Goal: Transaction & Acquisition: Download file/media

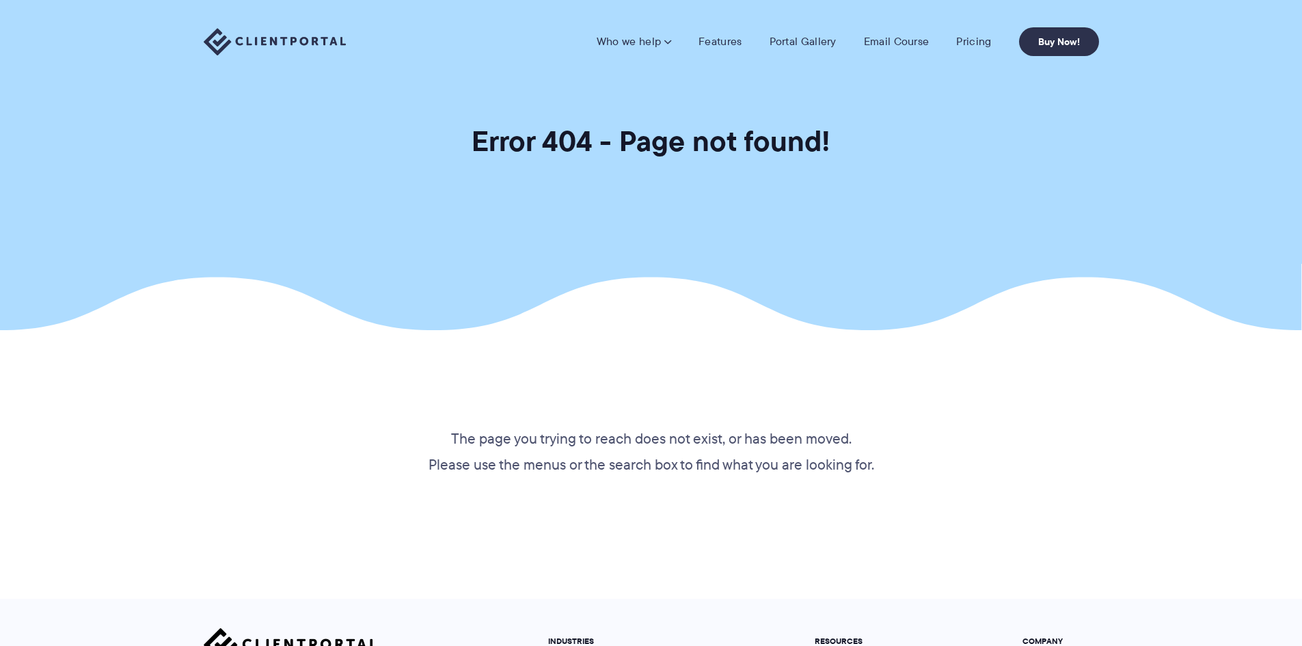
click at [1163, 158] on section "Error 404 - Page not found!" at bounding box center [651, 165] width 1302 height 330
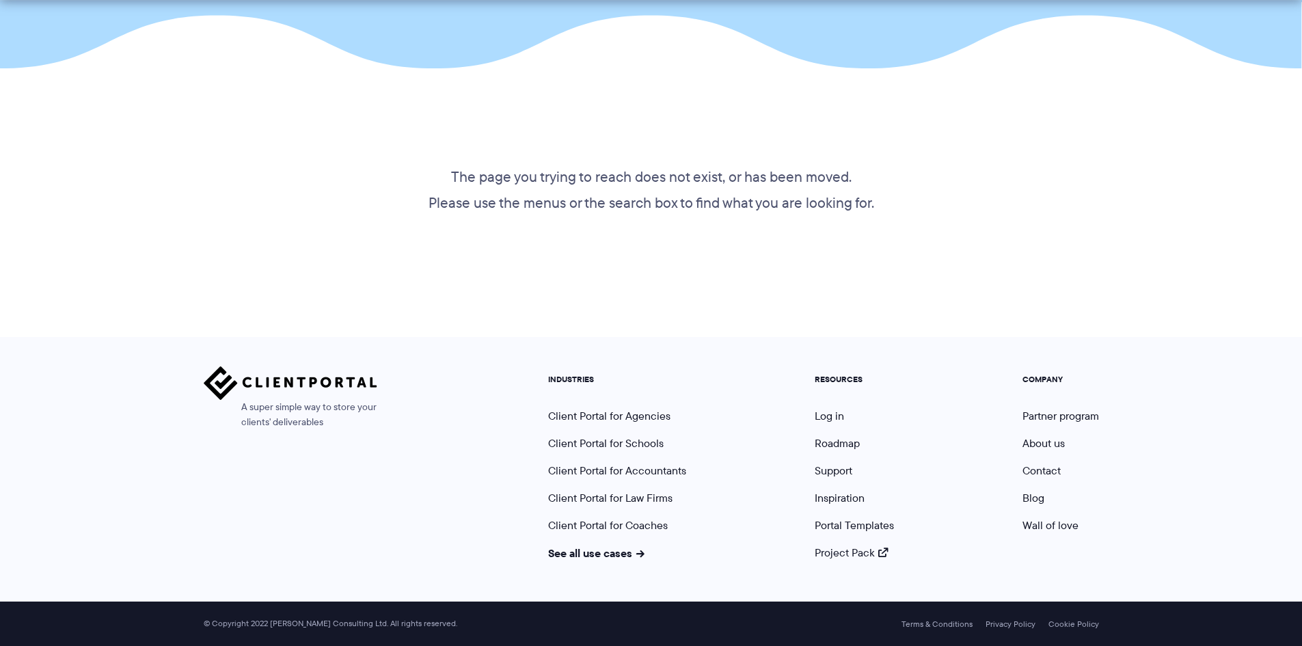
scroll to position [262, 0]
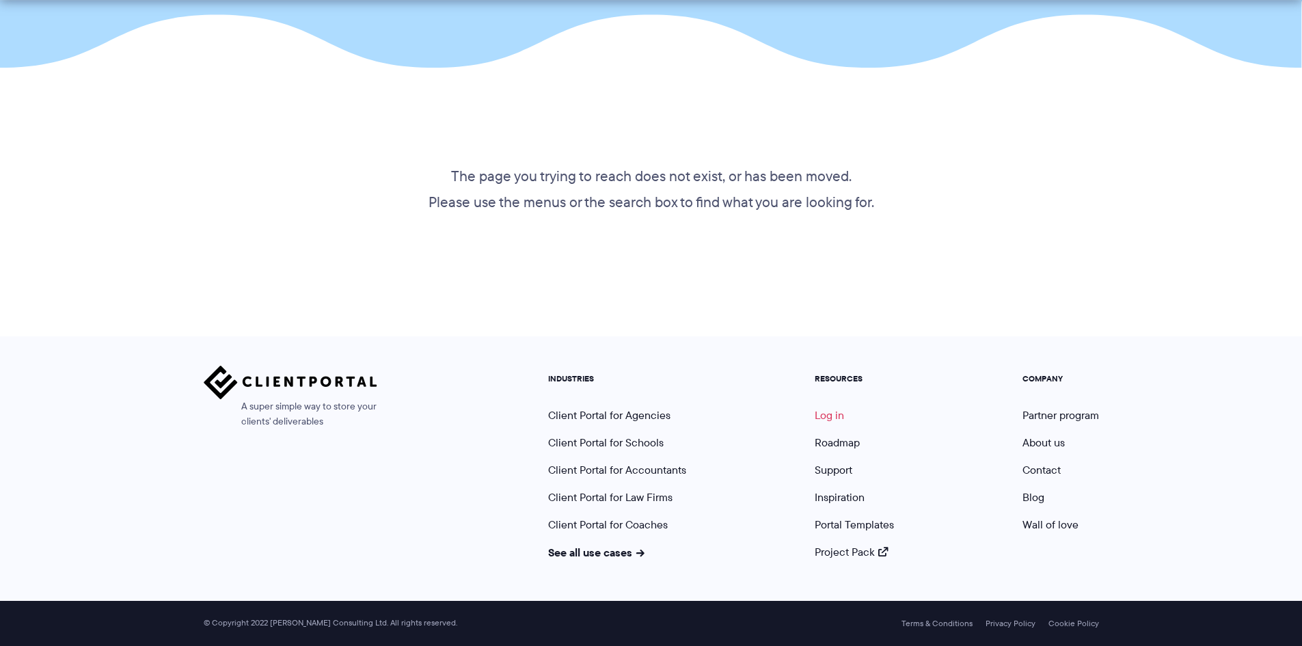
click at [827, 420] on link "Log in" at bounding box center [829, 415] width 29 height 16
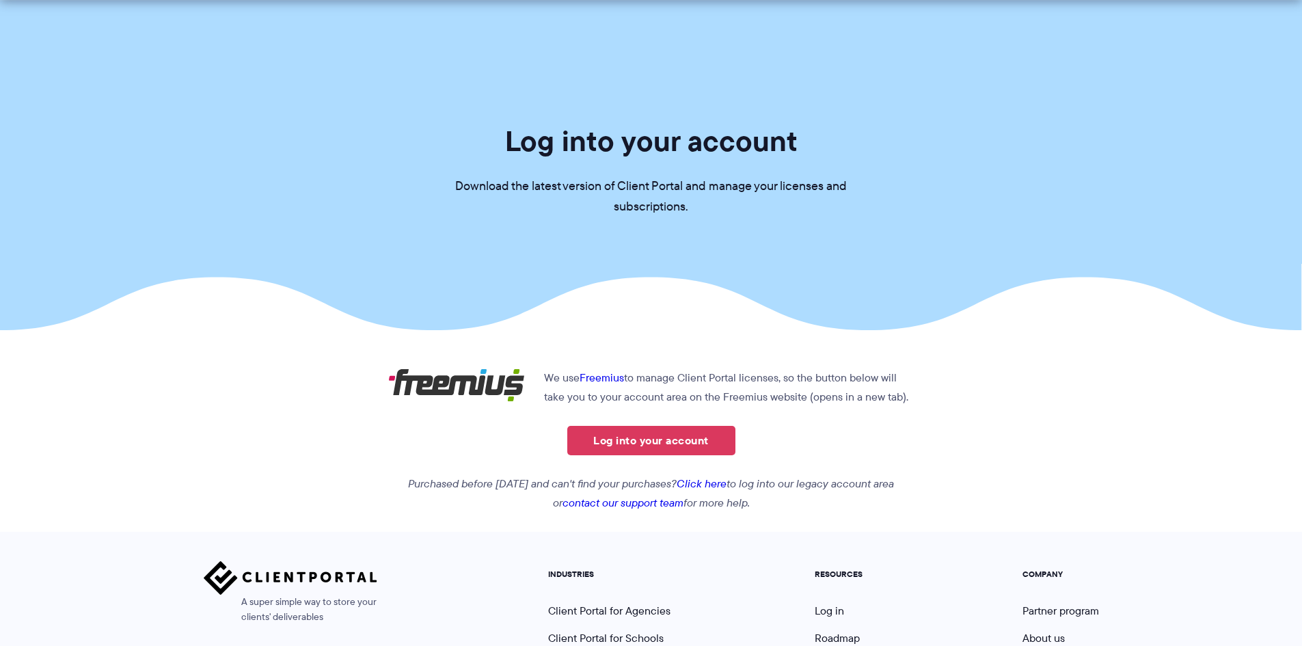
scroll to position [68, 0]
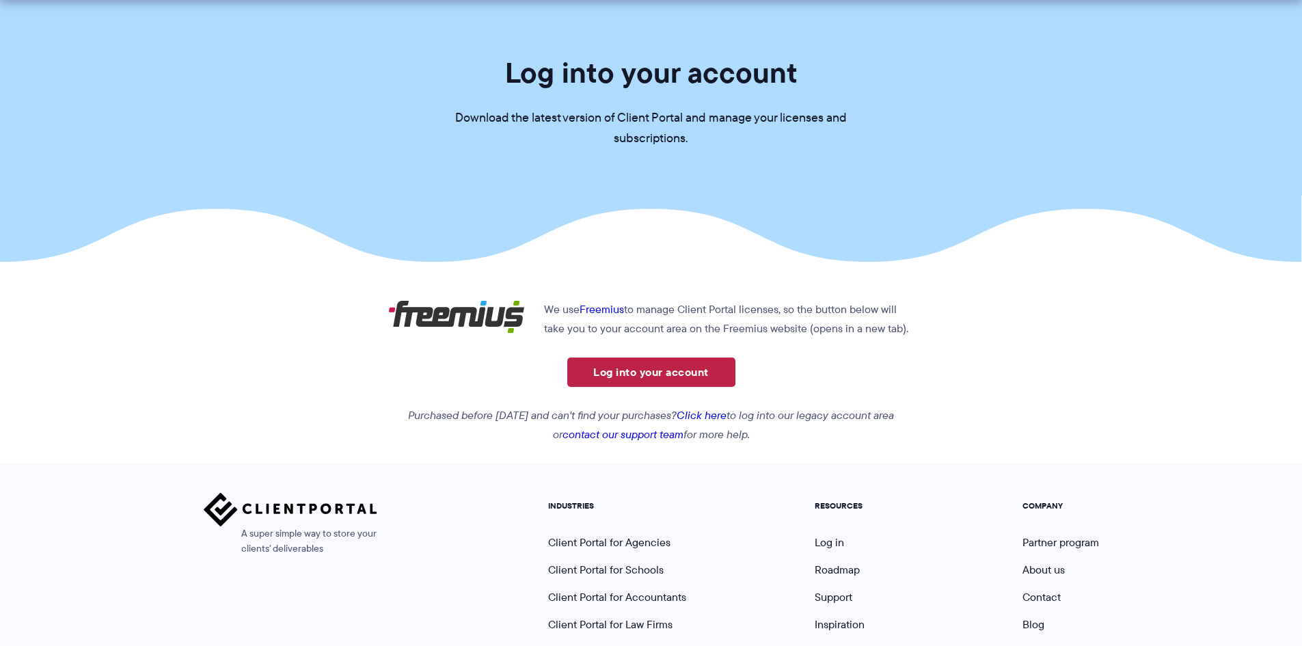
click at [702, 378] on link "Log into your account" at bounding box center [651, 371] width 168 height 29
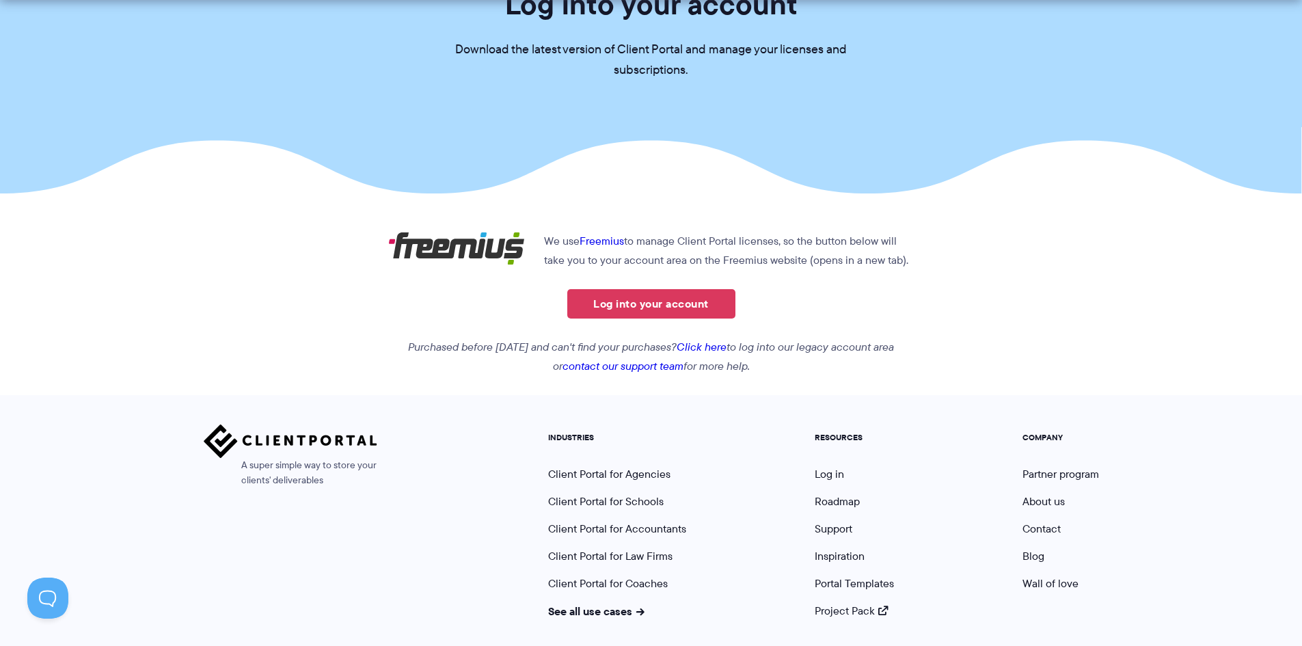
click at [720, 350] on link "Click here" at bounding box center [702, 347] width 50 height 16
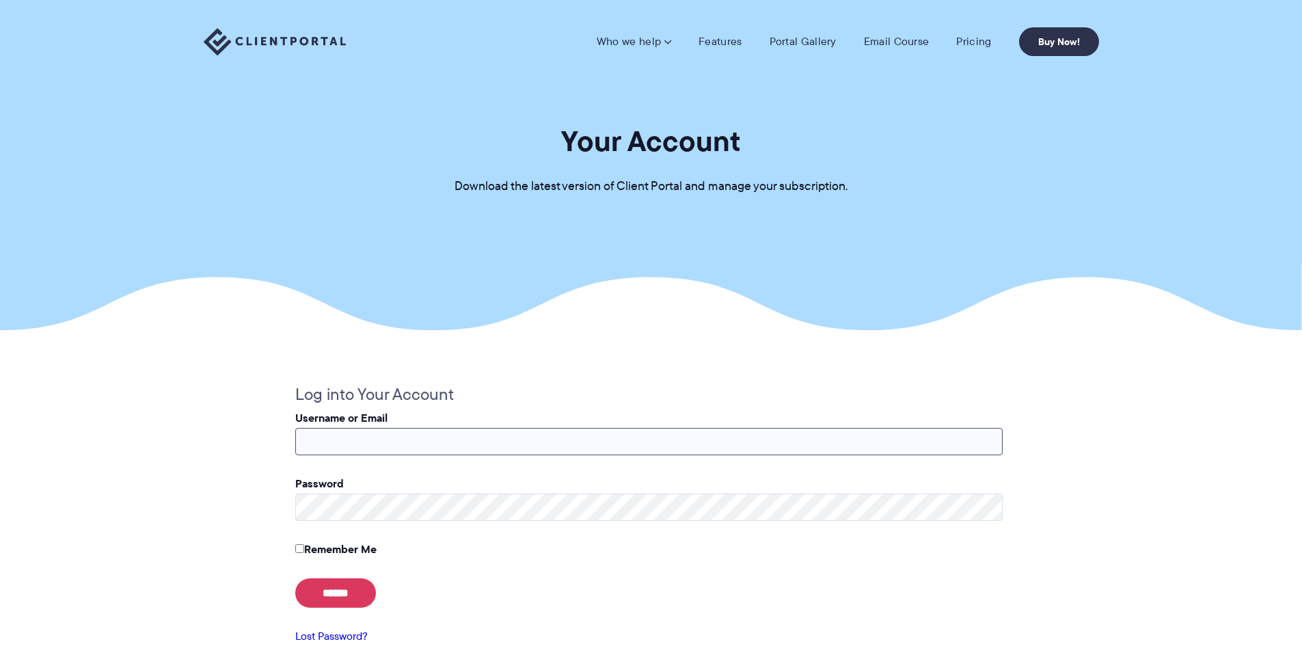
click at [612, 441] on input "Username or Email" at bounding box center [648, 441] width 707 height 27
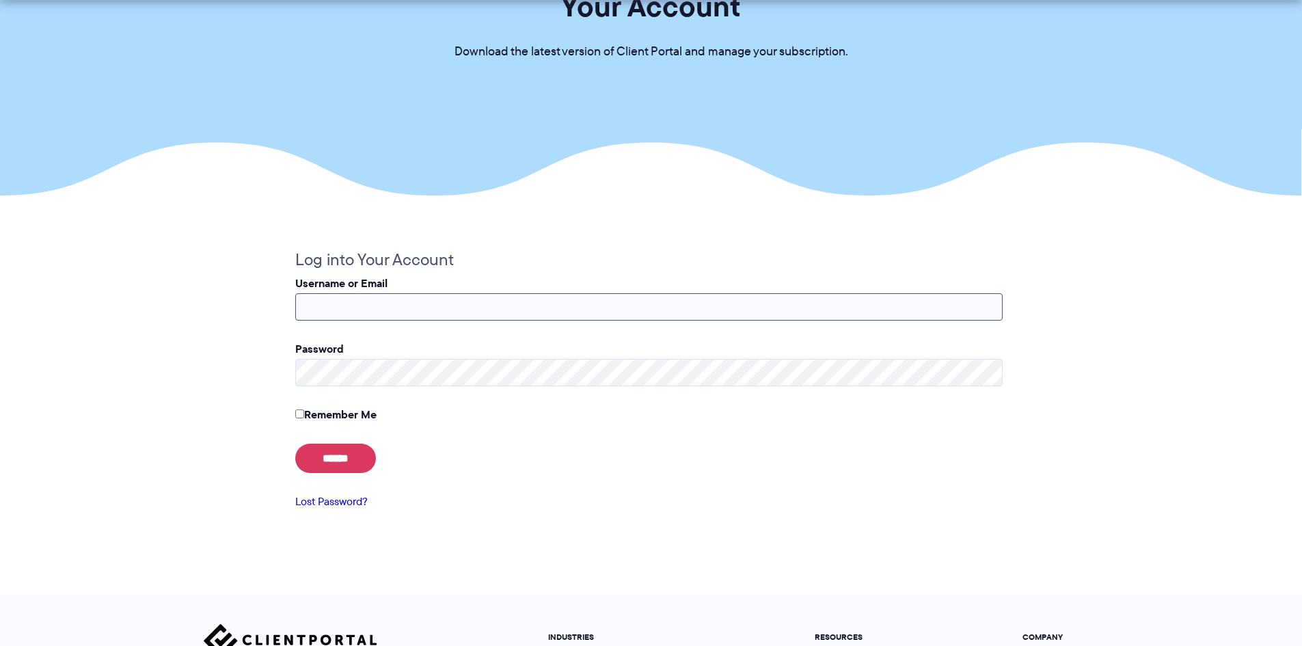
scroll to position [137, 0]
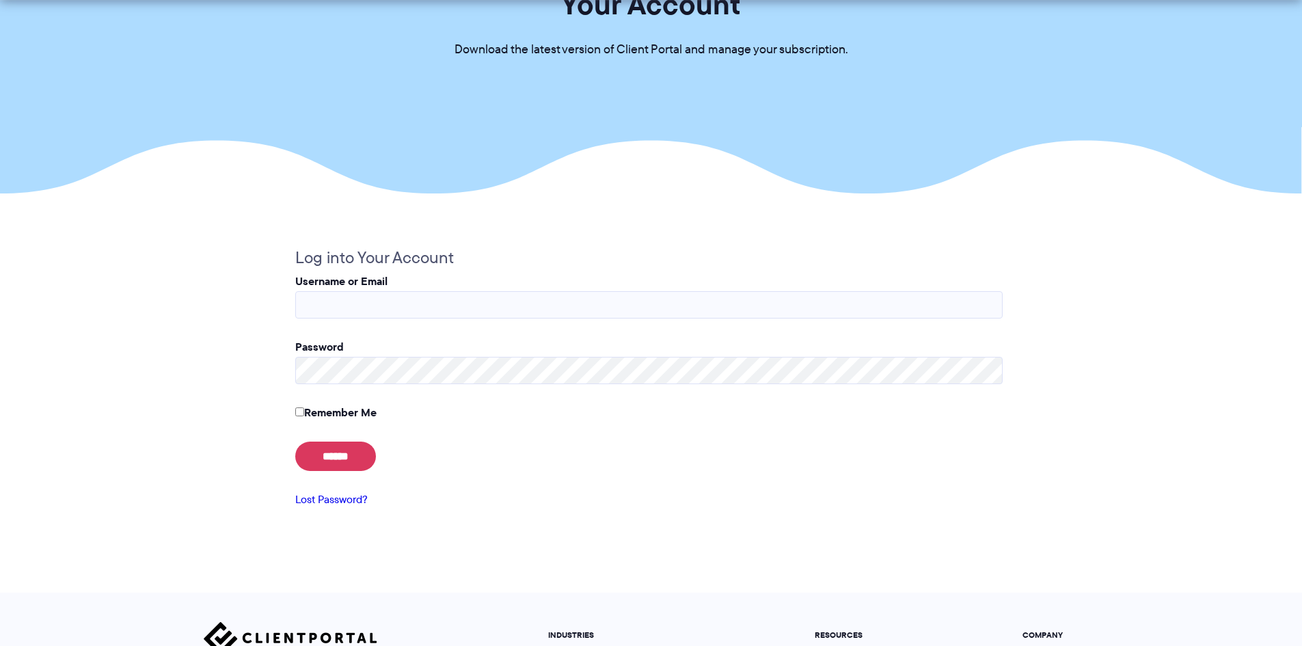
click at [1119, 327] on section "Log into Your Account Username or Email Password Remember Me ****** Lost Passwo…" at bounding box center [651, 392] width 1302 height 399
click at [437, 306] on input "Username or Email" at bounding box center [648, 304] width 707 height 27
paste input "**********"
type input "**********"
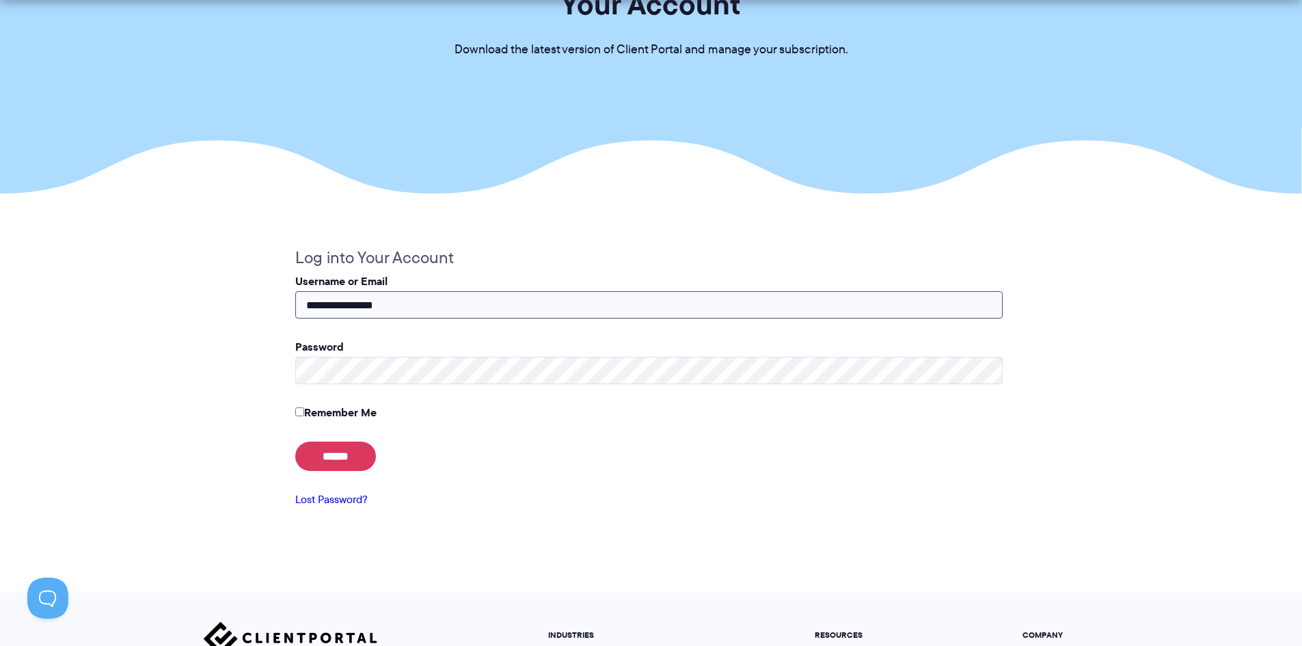
drag, startPoint x: 437, startPoint y: 306, endPoint x: 445, endPoint y: 306, distance: 8.2
click at [92, 285] on section "**********" at bounding box center [651, 392] width 1302 height 399
type input "**********"
click at [429, 305] on input "**********" at bounding box center [648, 304] width 707 height 27
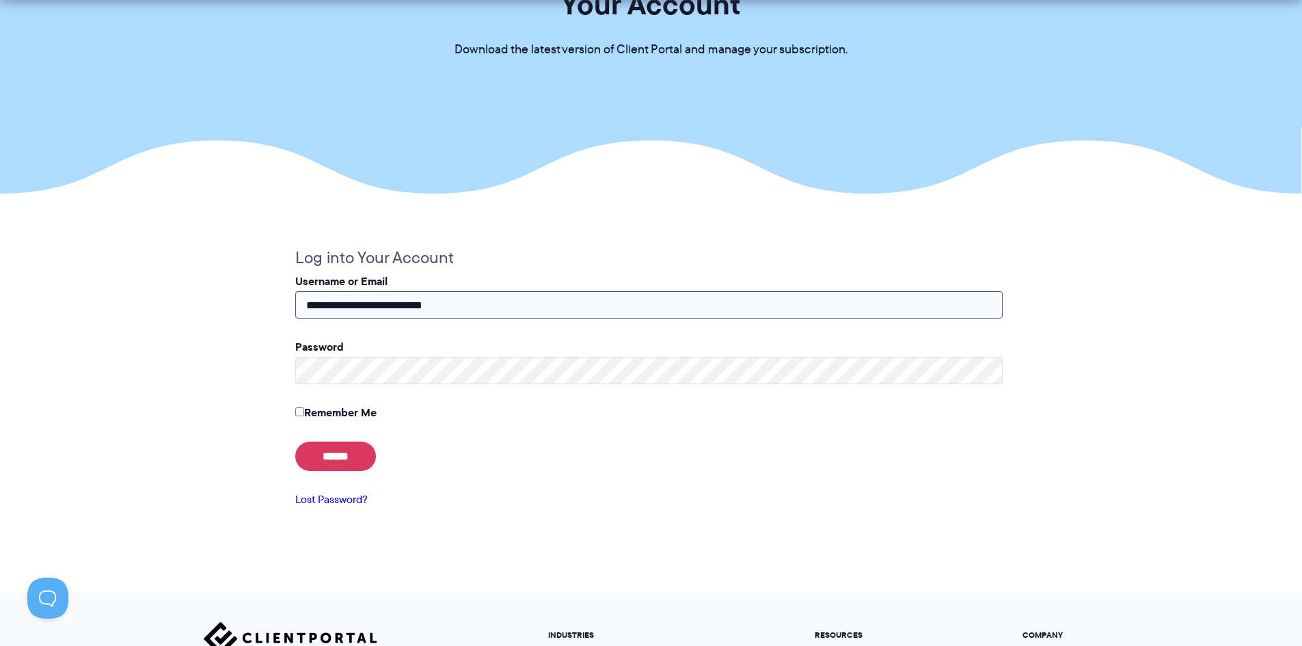
click at [429, 305] on input "**********" at bounding box center [648, 304] width 707 height 27
click at [351, 498] on link "Lost Password?" at bounding box center [331, 499] width 72 height 16
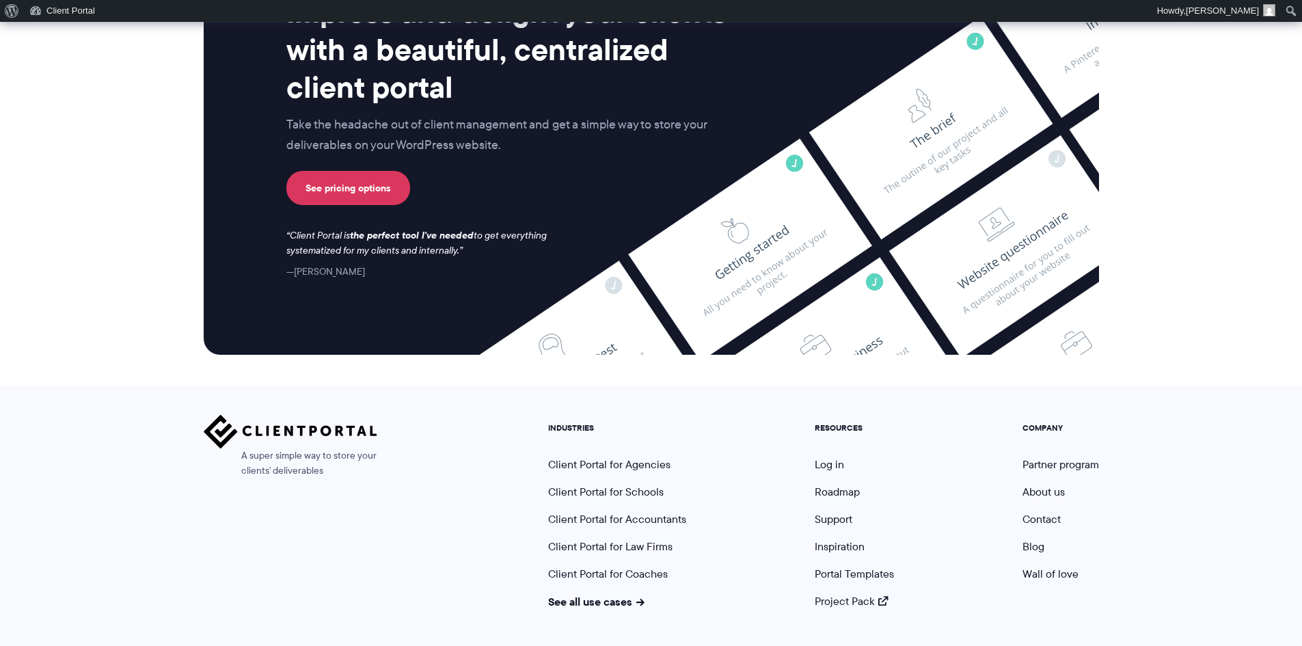
scroll to position [5658, 0]
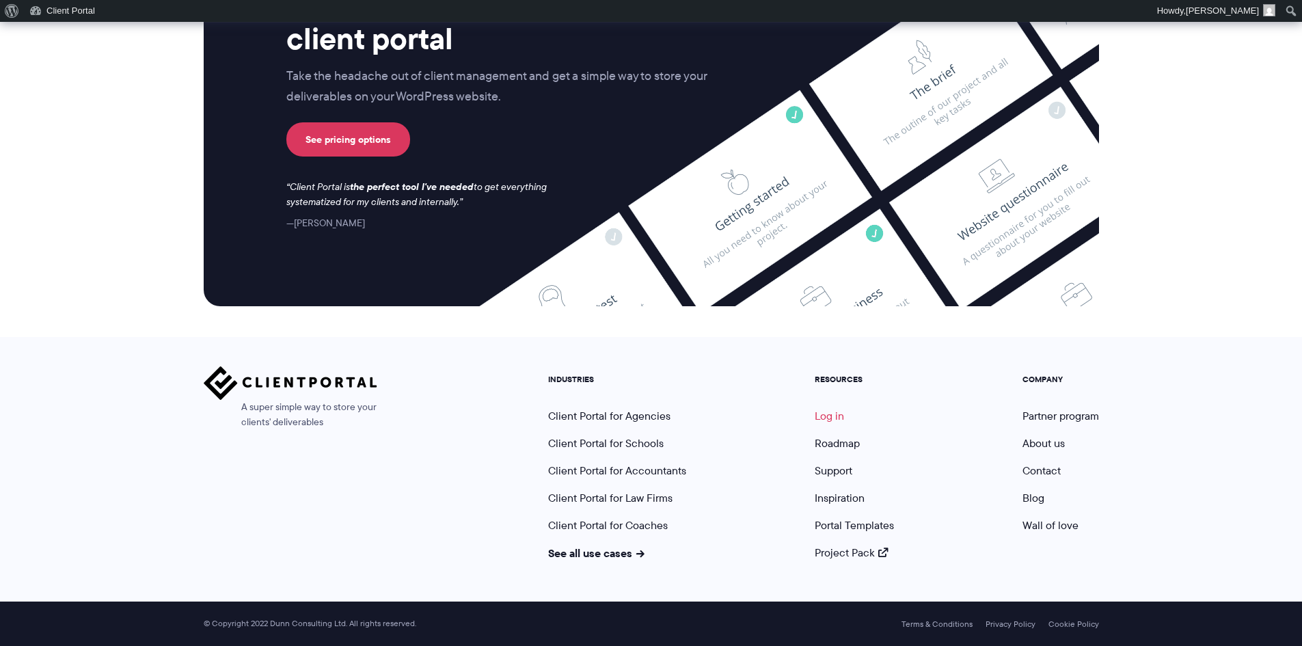
click at [833, 413] on link "Log in" at bounding box center [829, 416] width 29 height 16
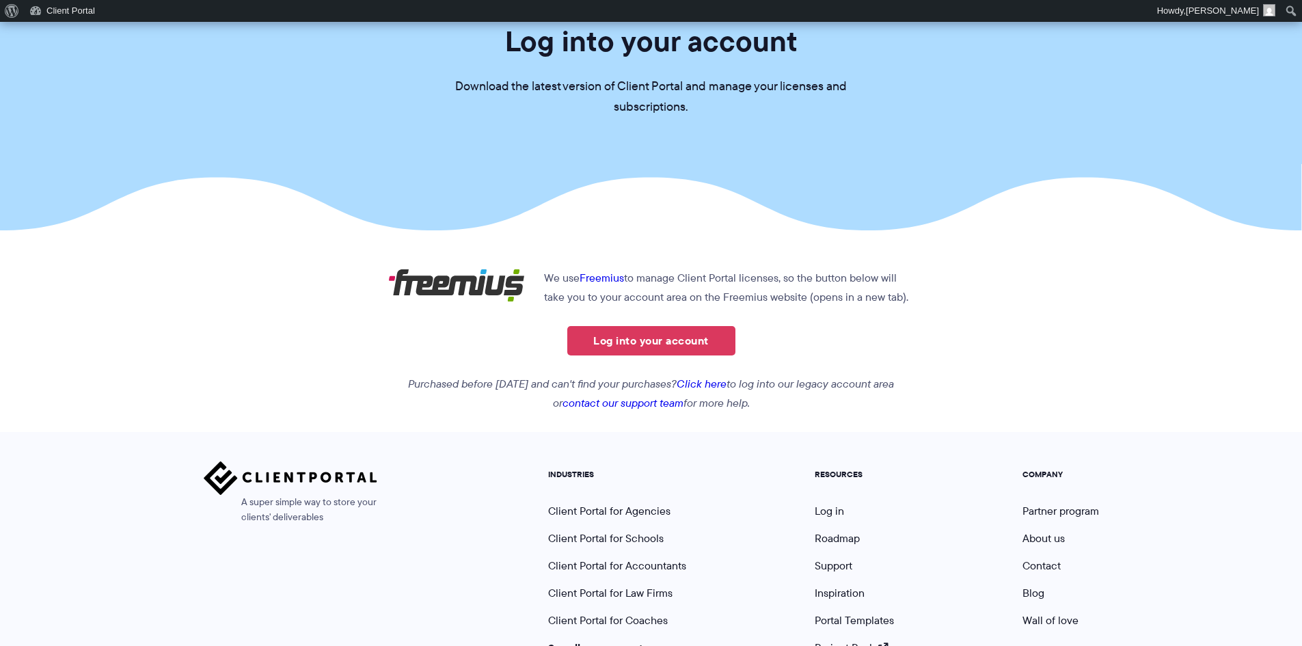
scroll to position [137, 0]
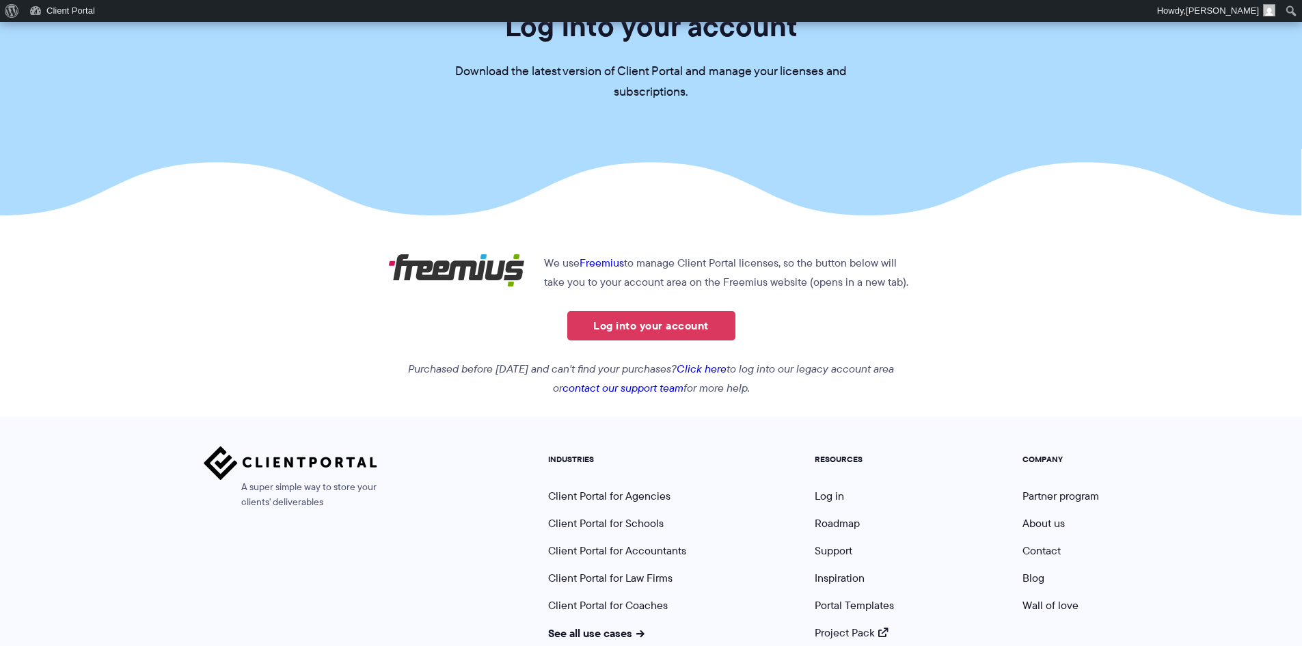
click at [726, 368] on link "Click here" at bounding box center [702, 369] width 50 height 16
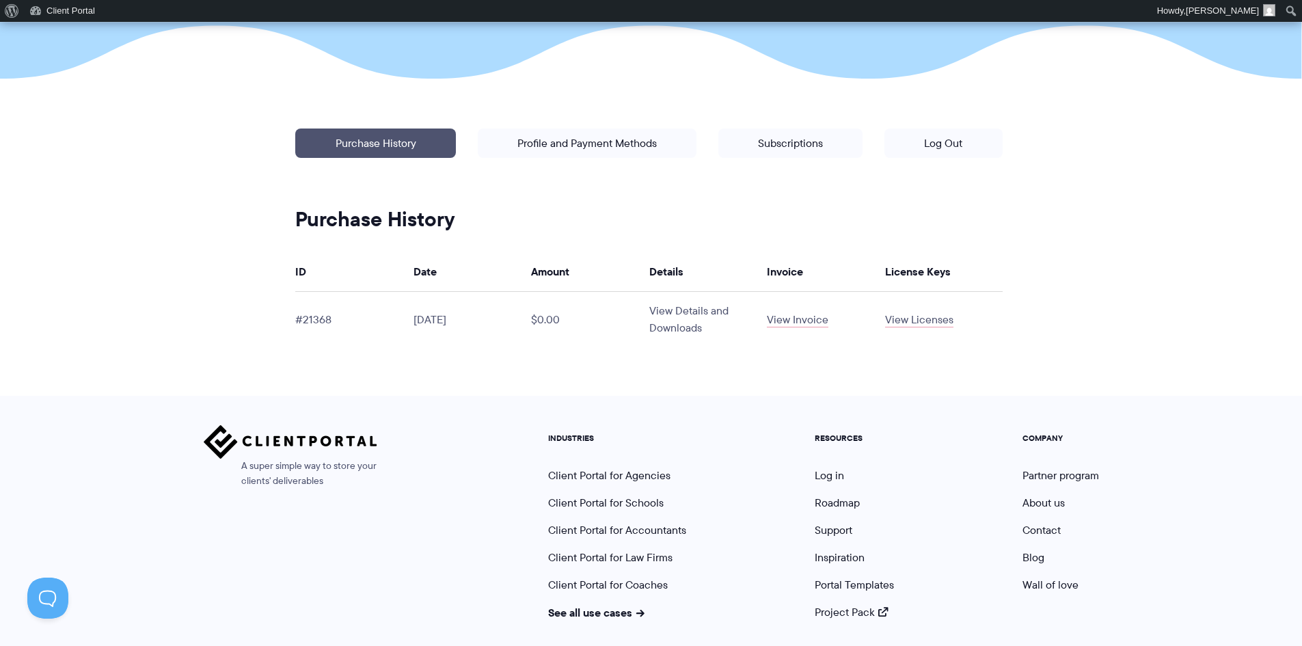
click at [718, 314] on link "View Details and Downloads" at bounding box center [688, 319] width 79 height 33
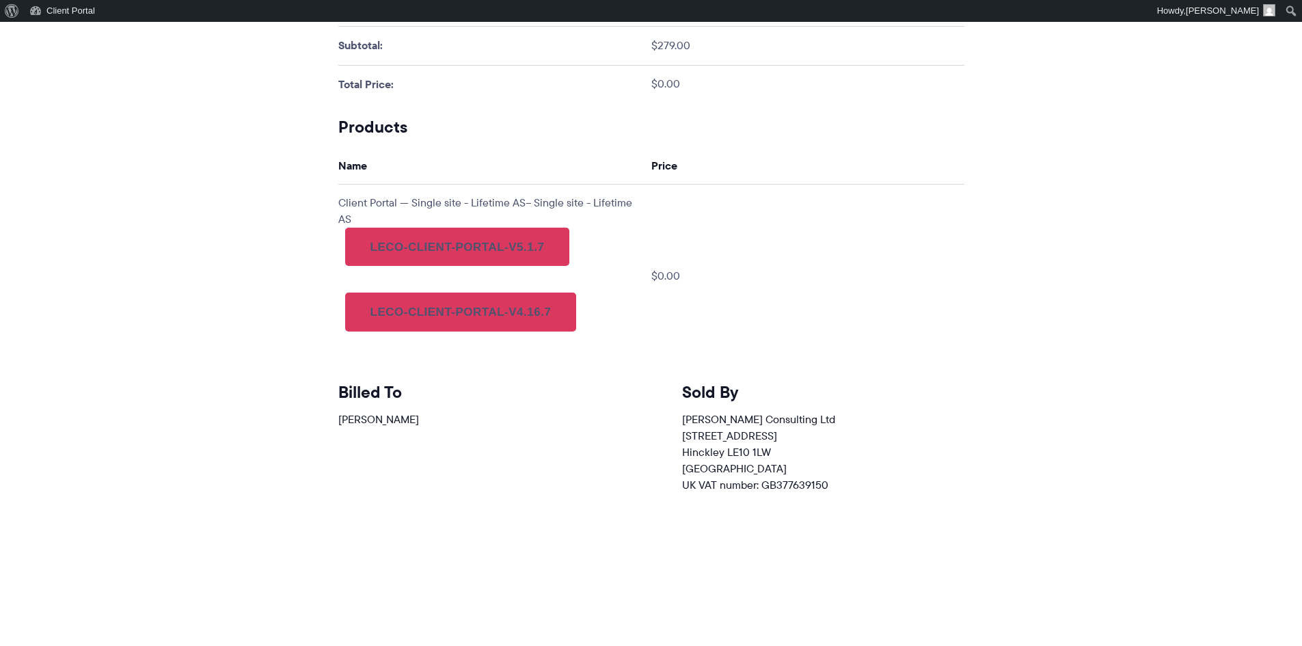
scroll to position [615, 0]
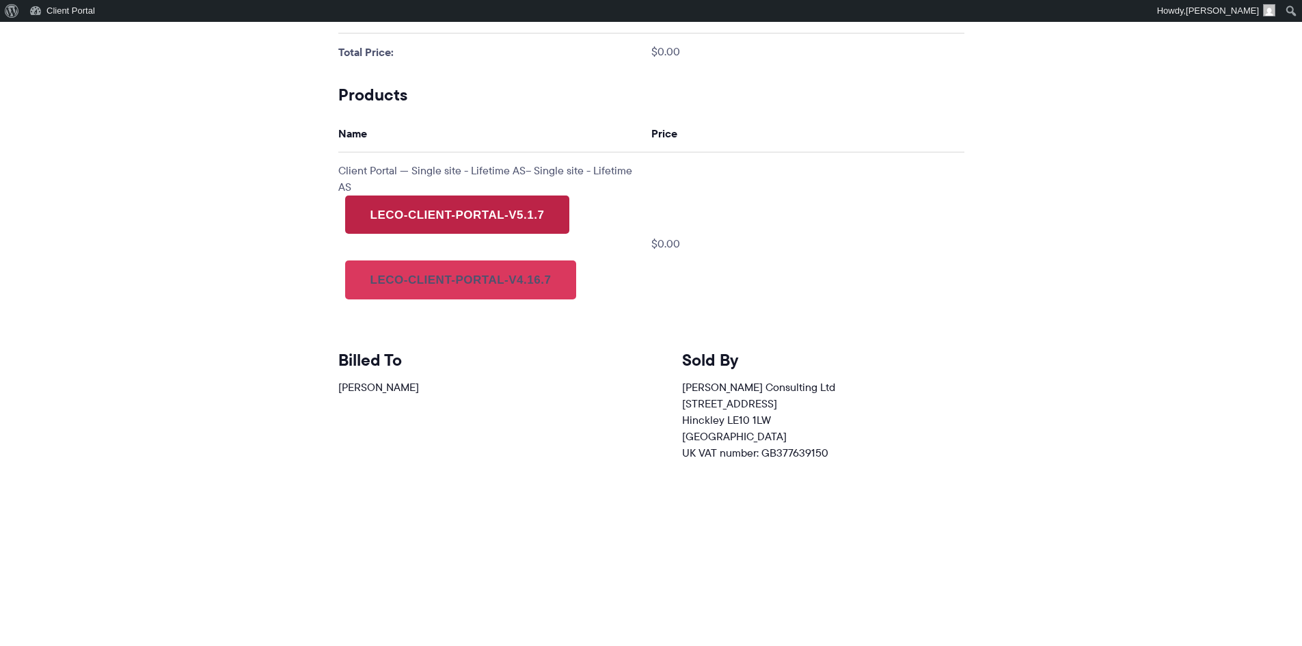
click at [526, 210] on link "leco-client-portal-v5.1.7" at bounding box center [457, 214] width 225 height 38
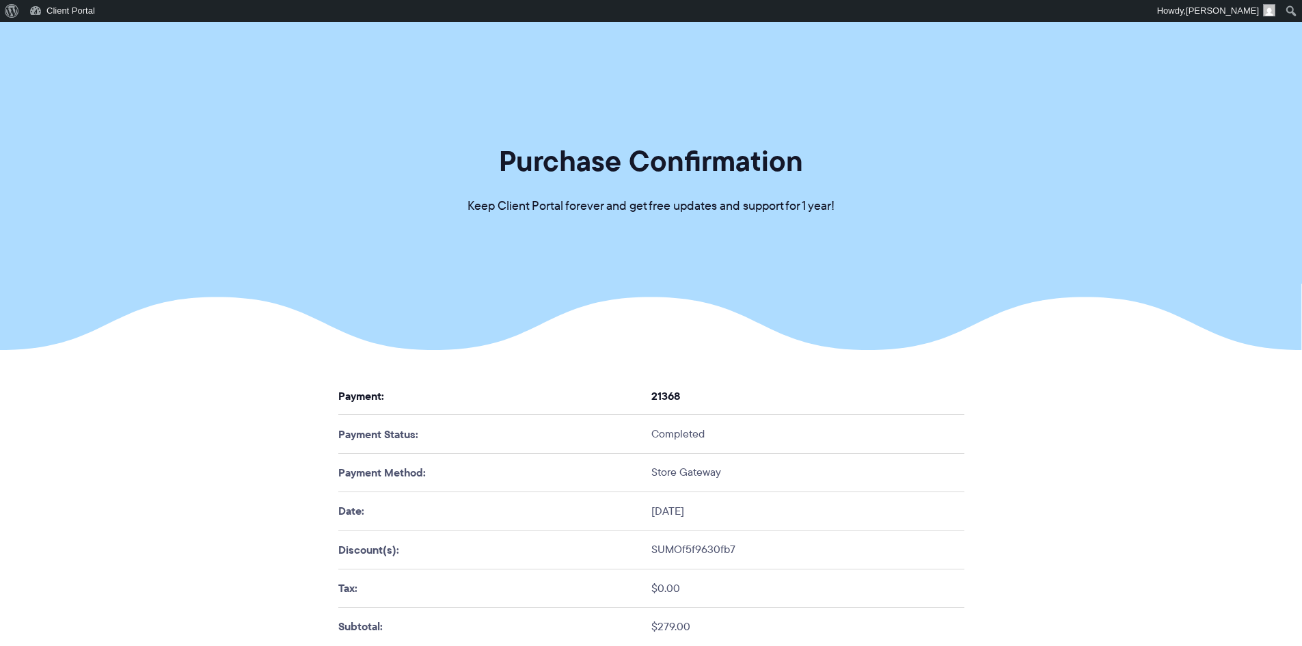
scroll to position [0, 0]
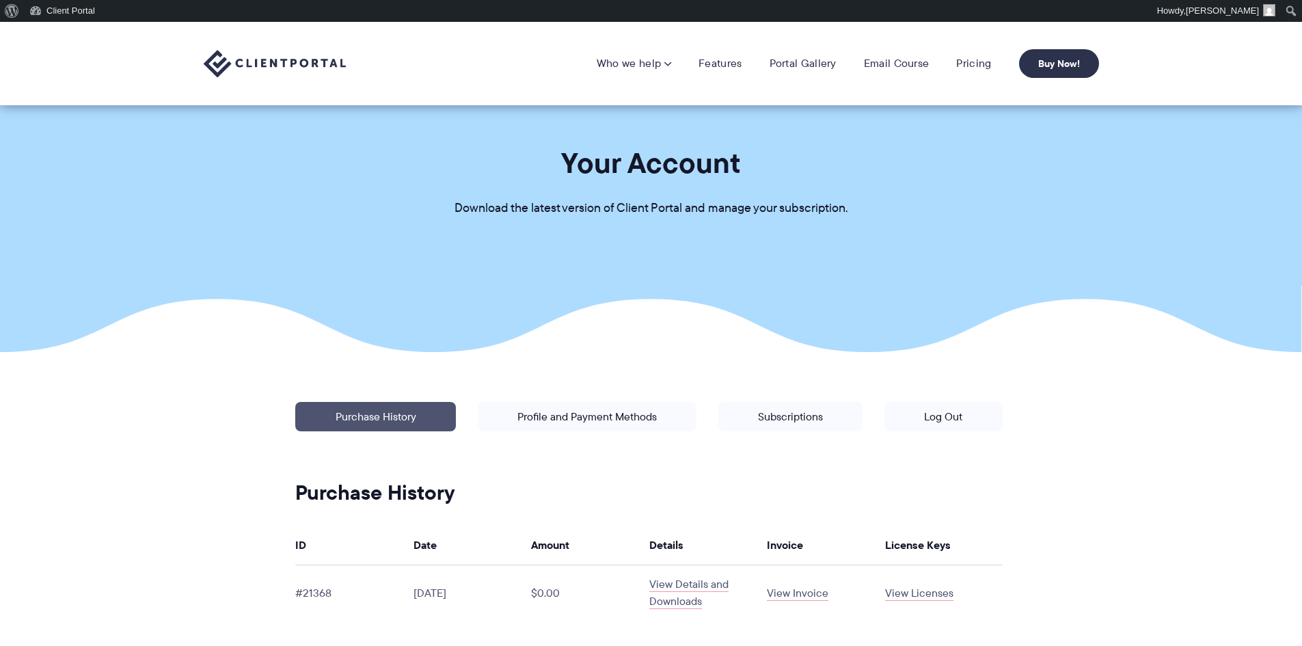
scroll to position [273, 0]
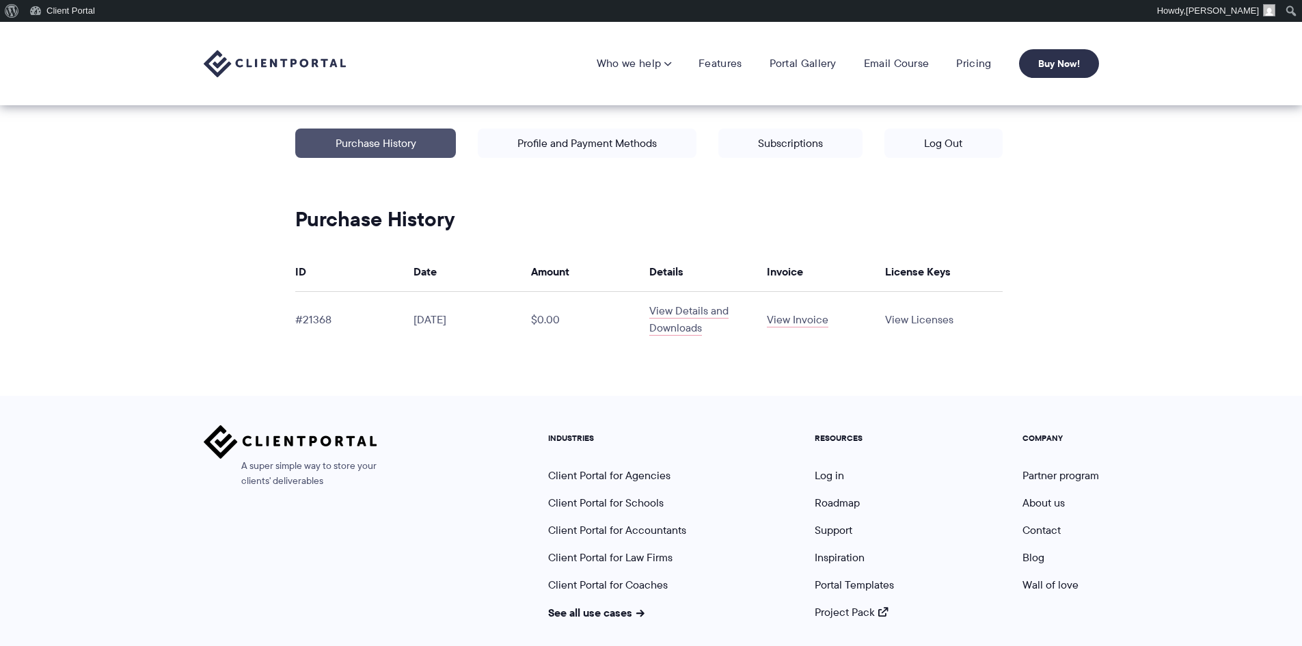
click at [917, 317] on link "View Licenses" at bounding box center [919, 320] width 68 height 16
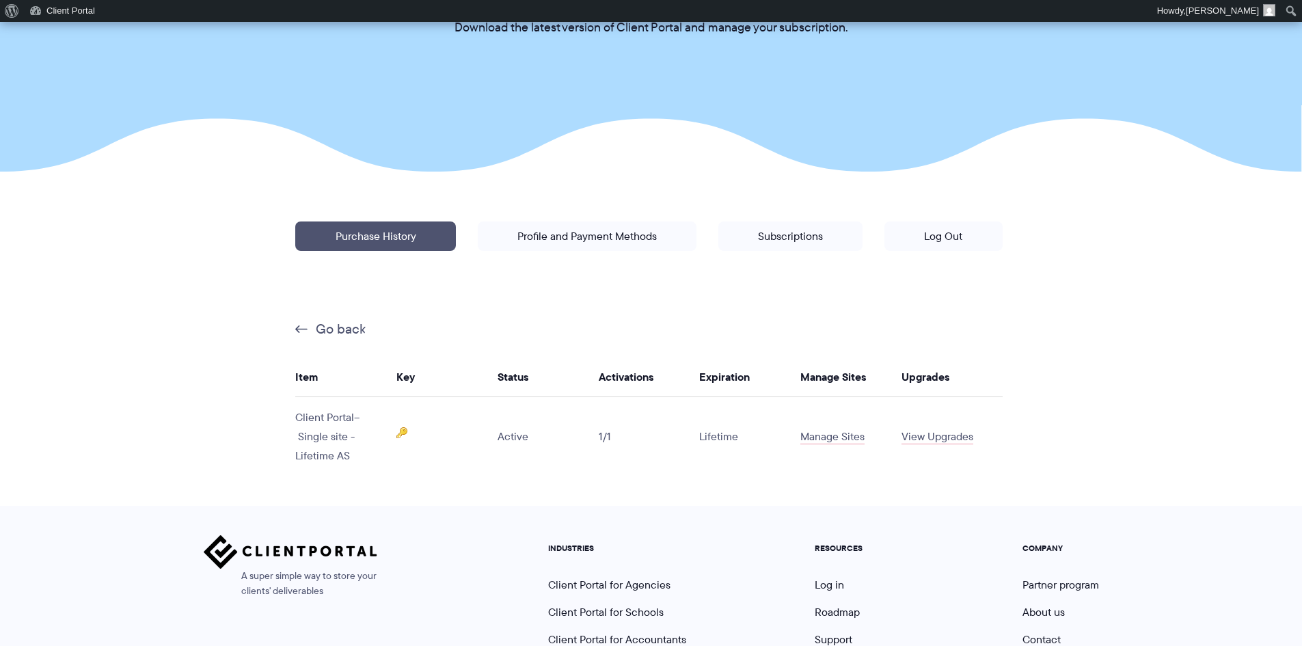
scroll to position [205, 0]
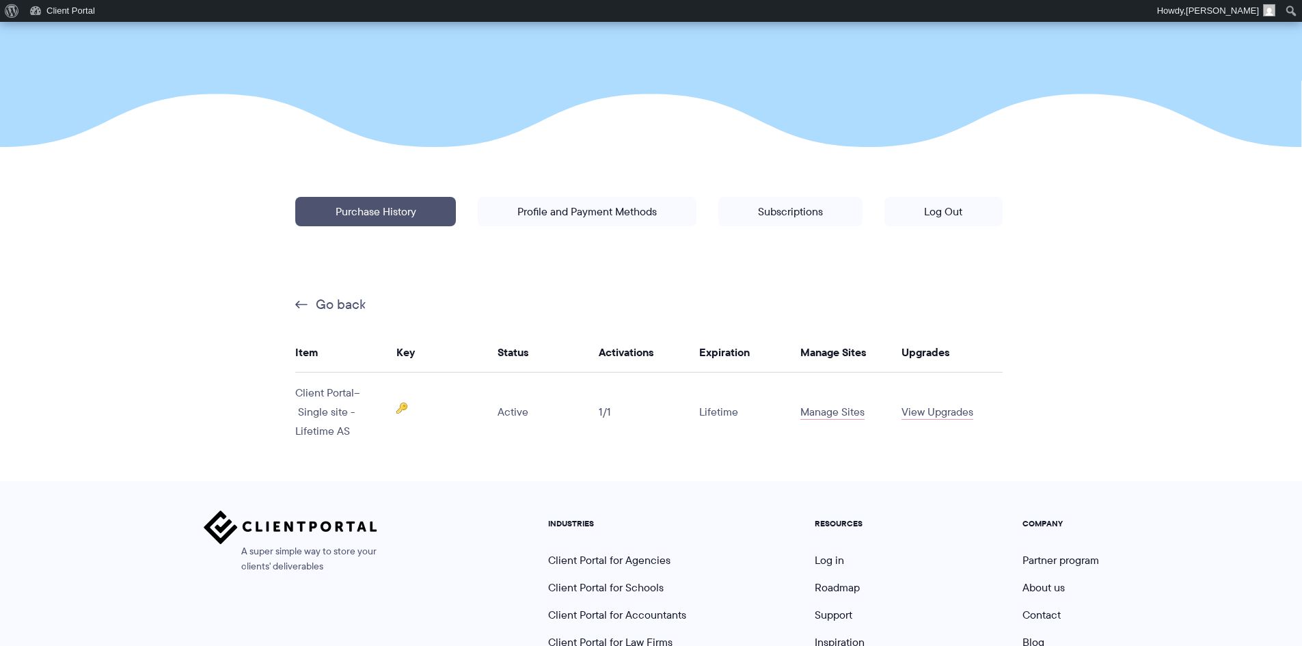
click at [398, 405] on img at bounding box center [401, 408] width 11 height 11
click at [422, 422] on input "**********" at bounding box center [439, 424] width 87 height 27
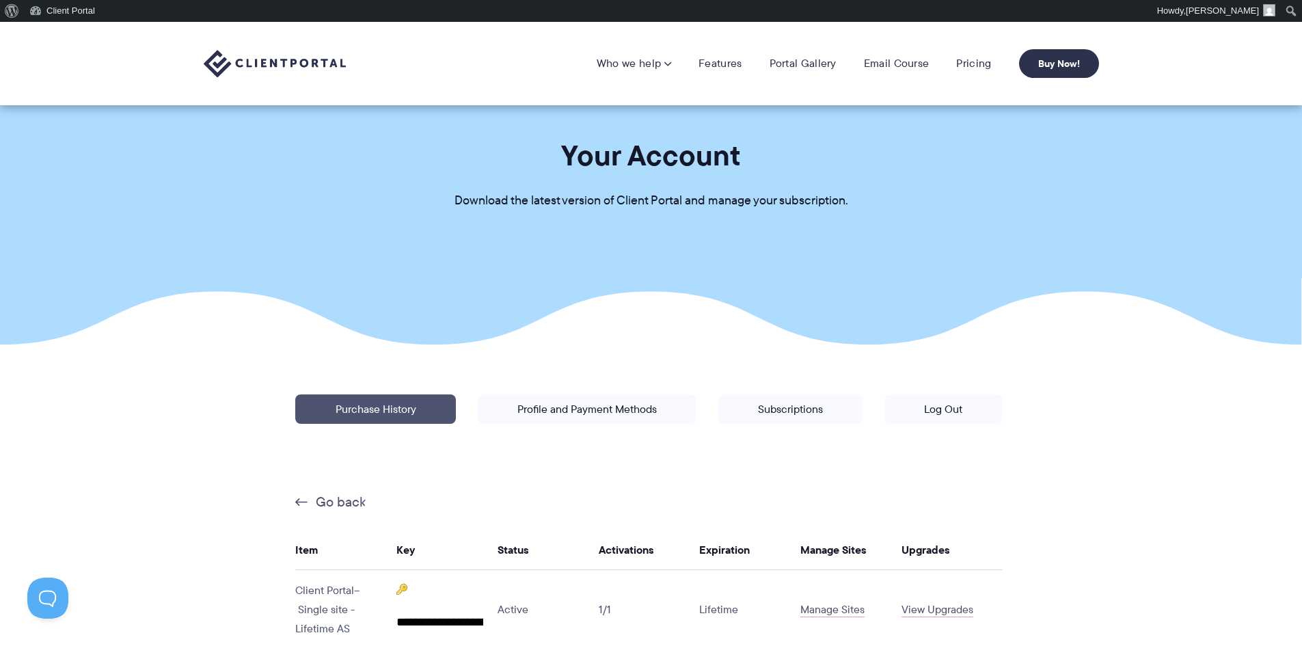
scroll to position [0, 0]
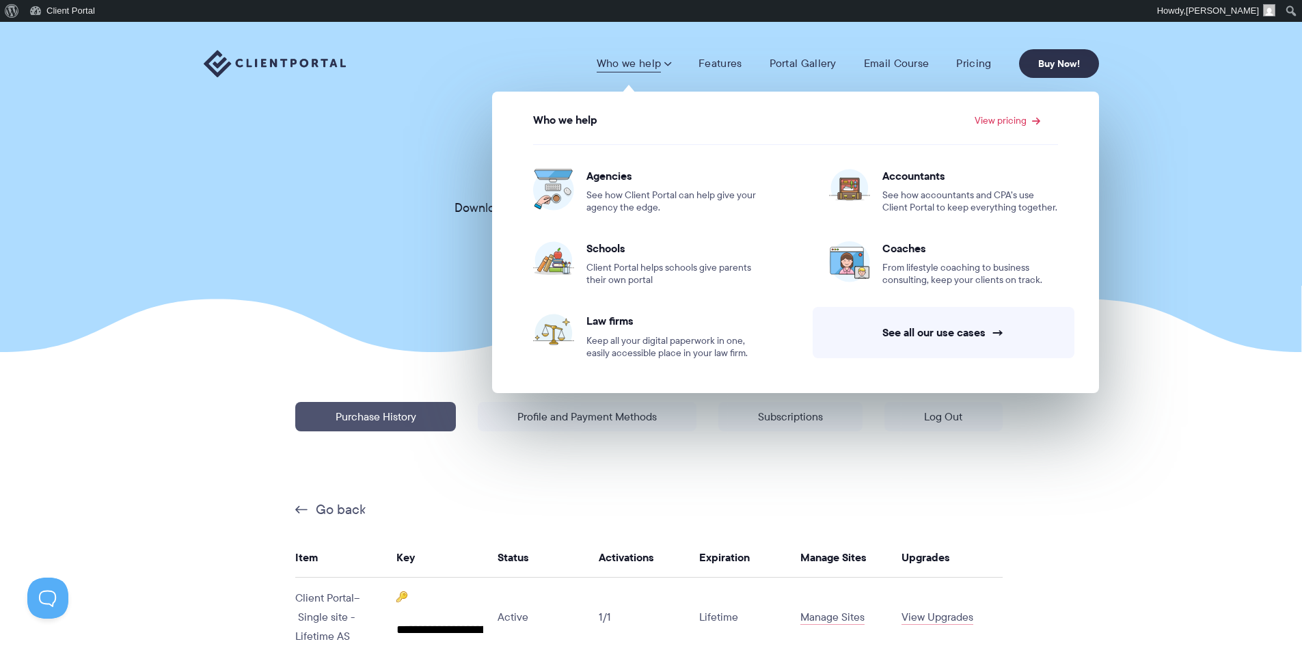
click at [301, 65] on img at bounding box center [275, 64] width 142 height 28
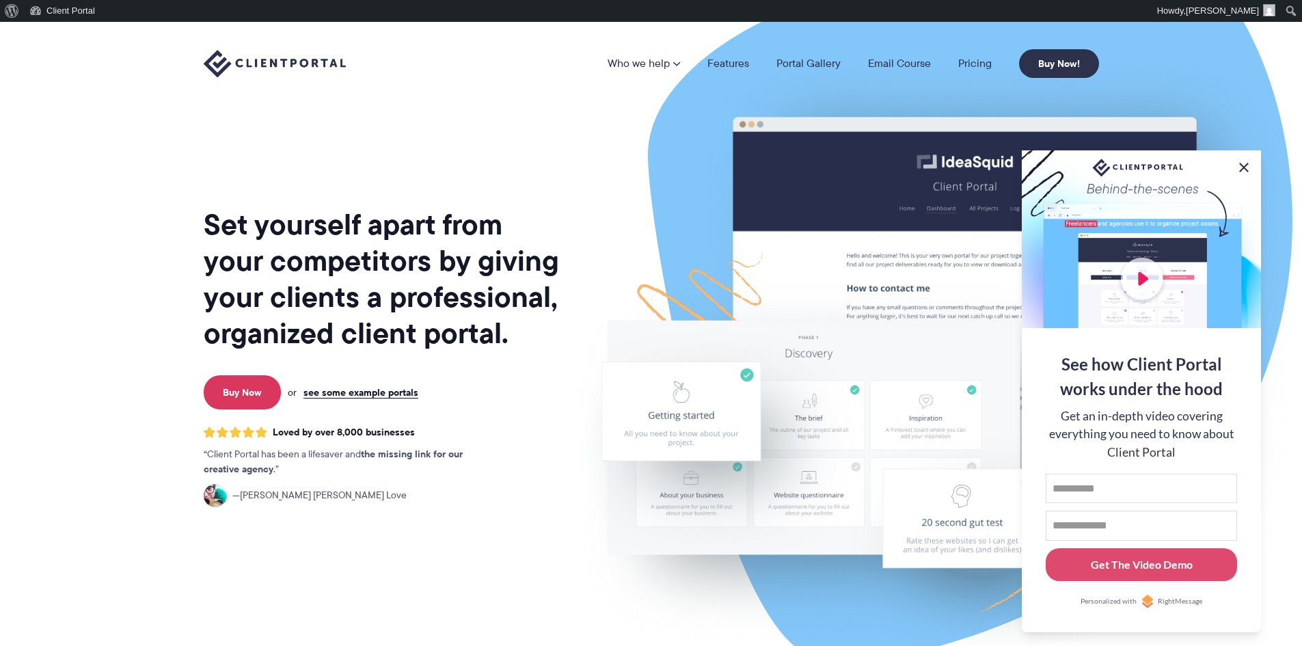
click at [1242, 167] on button at bounding box center [1244, 167] width 16 height 16
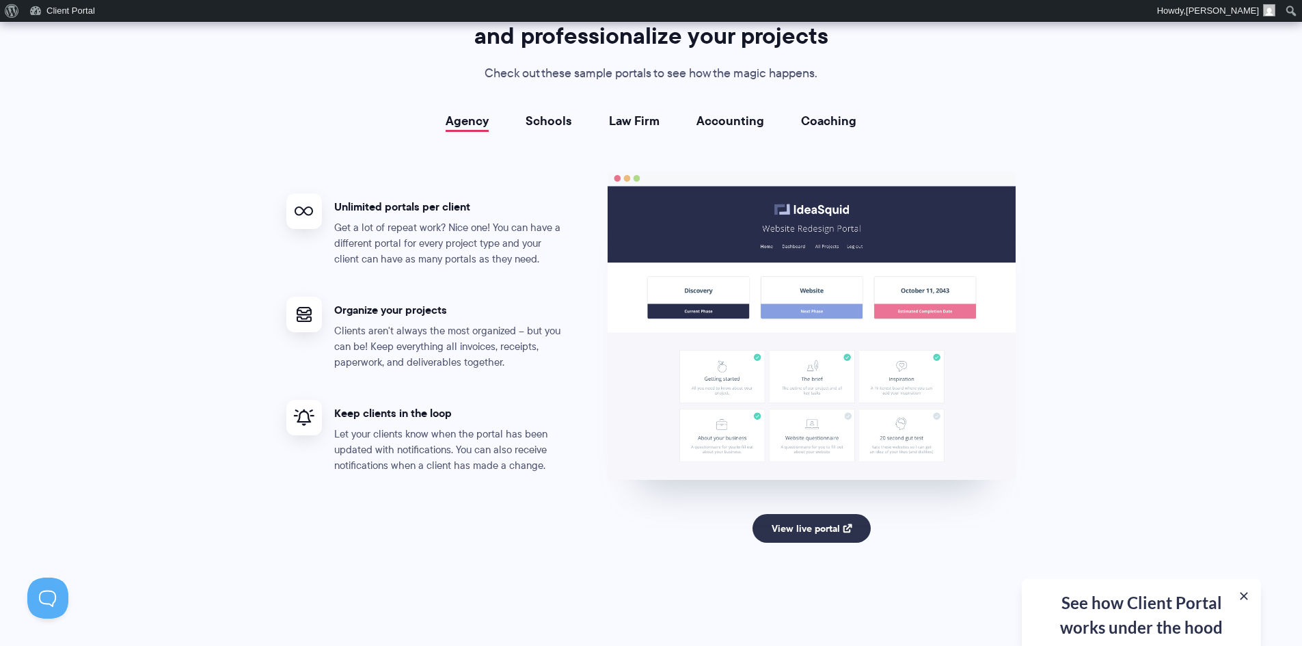
scroll to position [2529, 0]
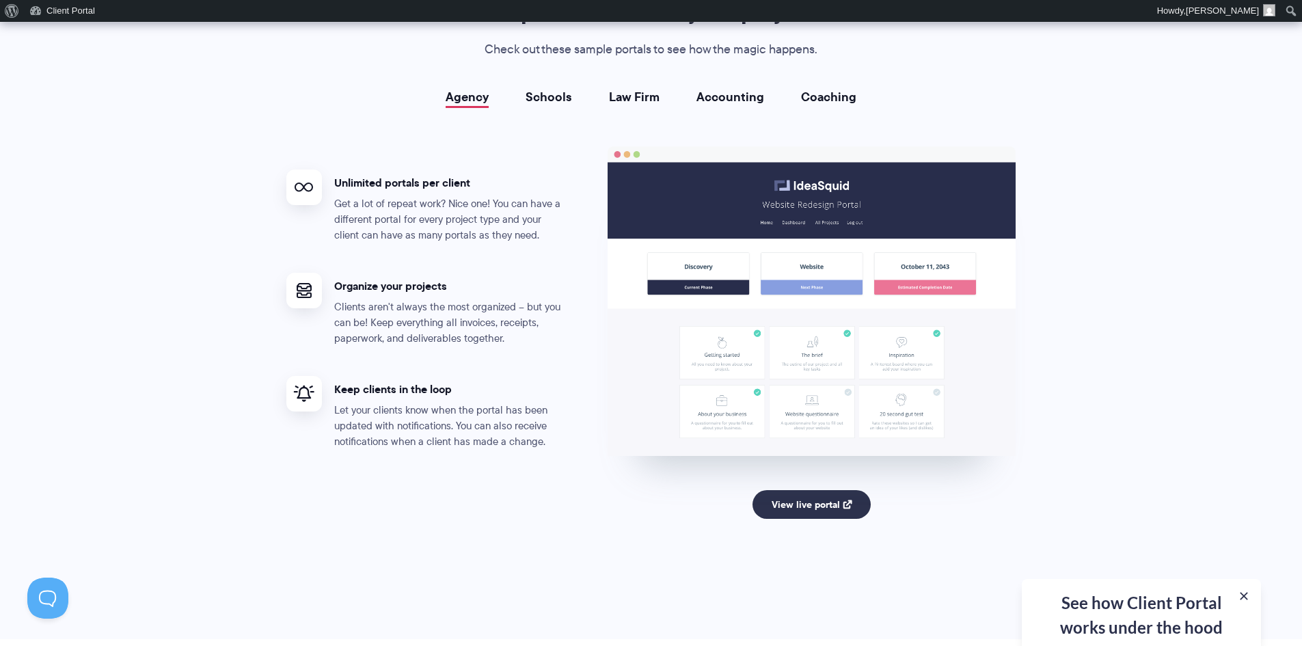
click at [826, 103] on link "Coaching" at bounding box center [828, 97] width 55 height 14
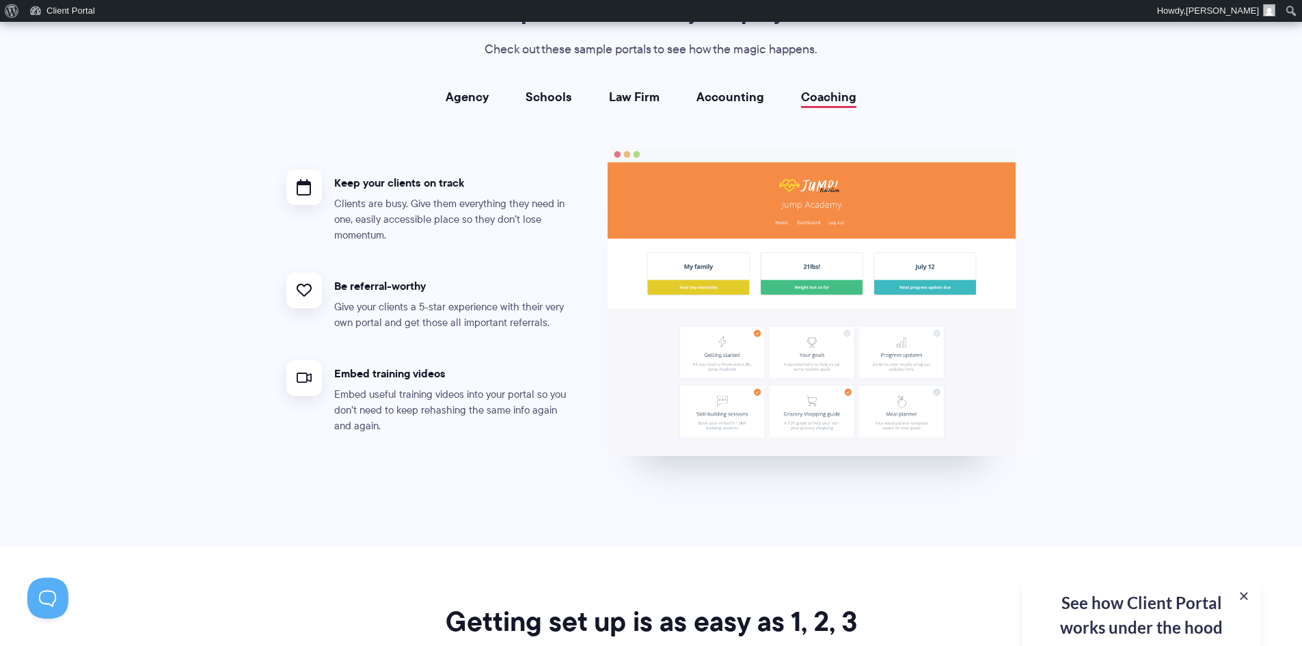
click at [743, 99] on link "Accounting" at bounding box center [730, 97] width 68 height 14
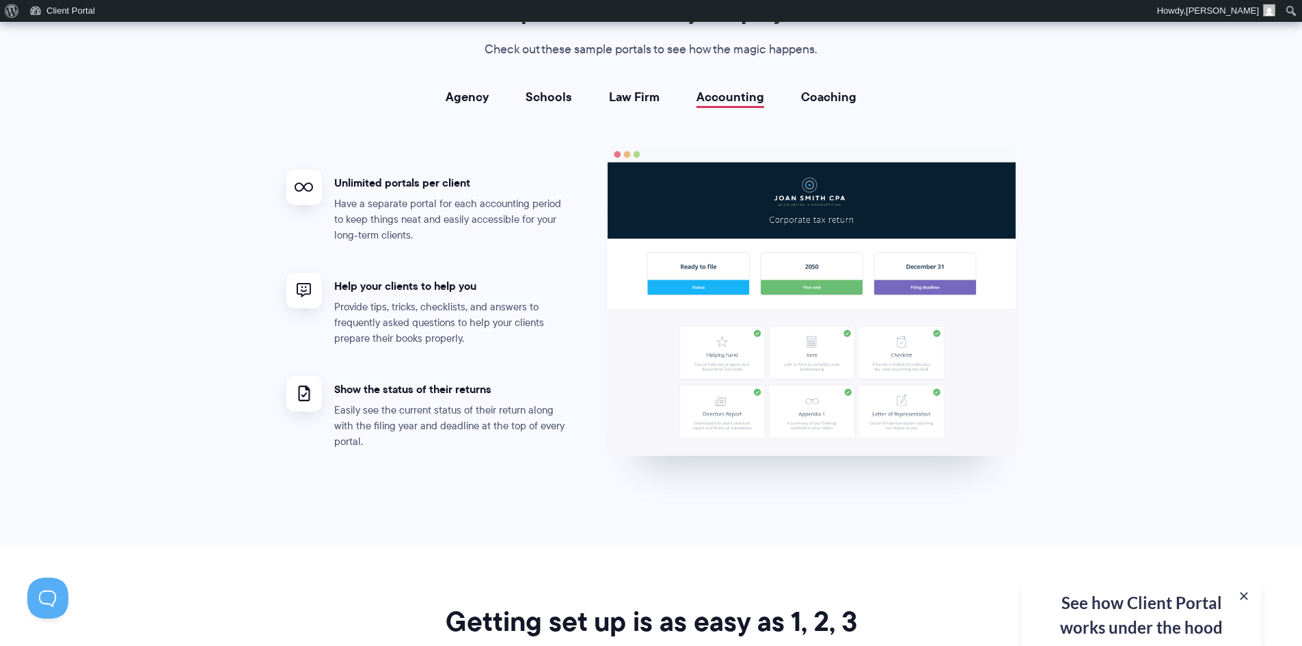
click at [628, 90] on link "Law Firm" at bounding box center [634, 97] width 51 height 14
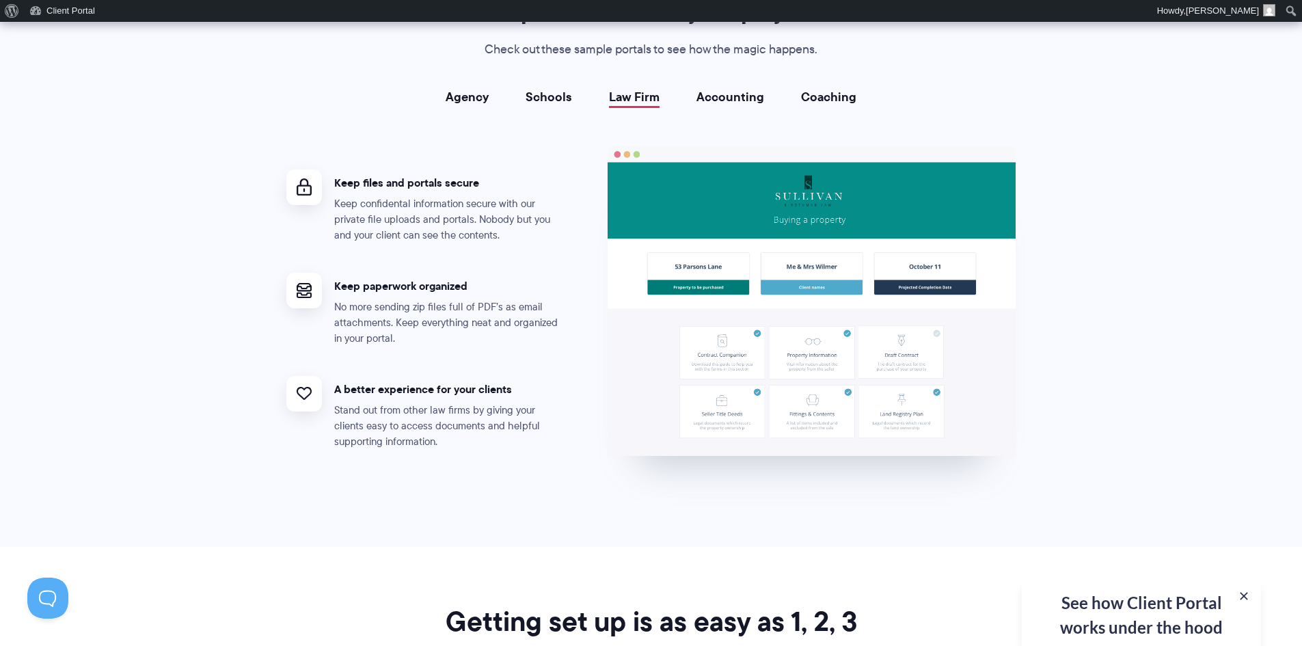
click at [542, 100] on link "Schools" at bounding box center [549, 97] width 46 height 14
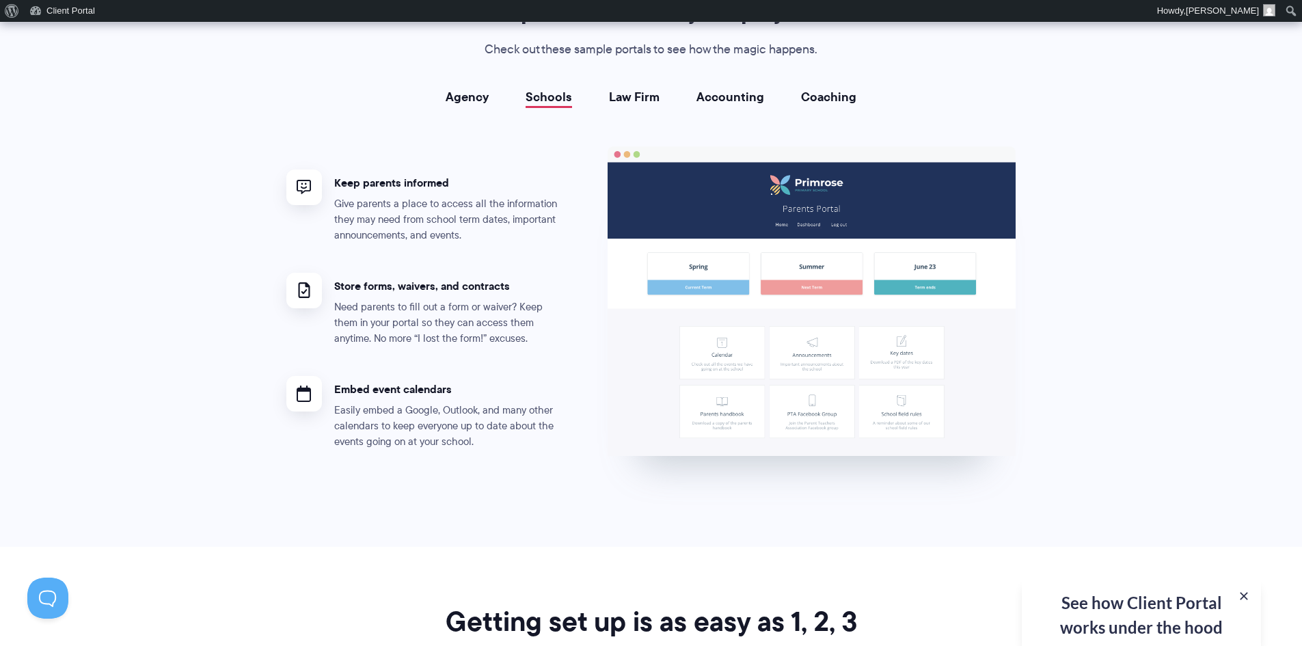
click at [458, 98] on link "Agency" at bounding box center [467, 97] width 43 height 14
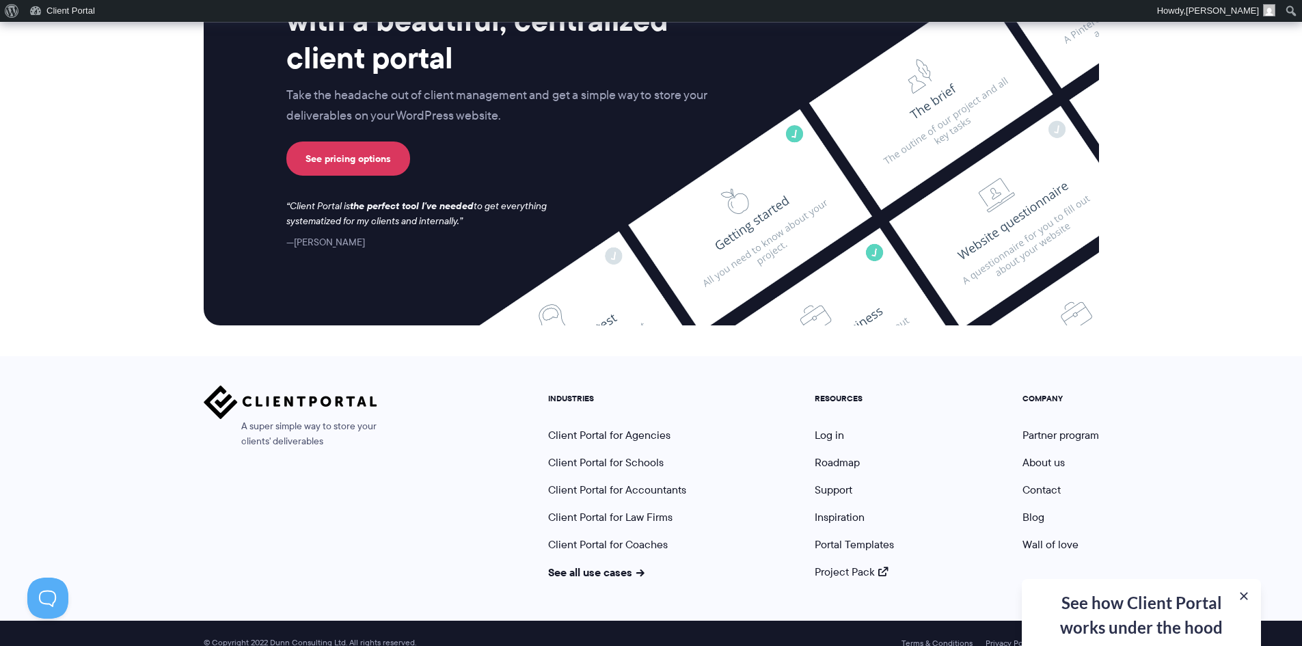
scroll to position [5658, 0]
